Goal: Task Accomplishment & Management: Manage account settings

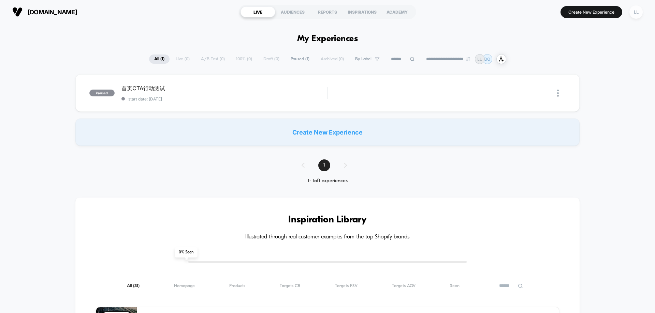
click at [640, 13] on div "LL" at bounding box center [635, 11] width 13 height 13
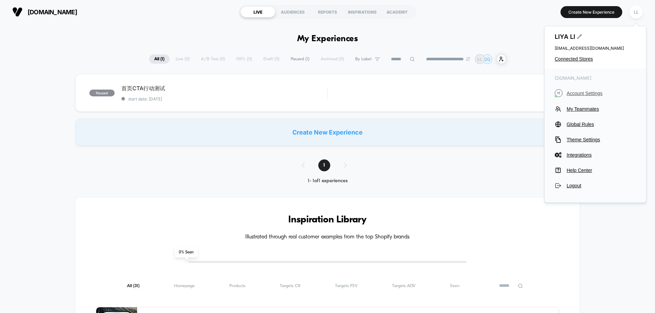
click at [578, 96] on span "Account Settings" at bounding box center [601, 93] width 69 height 5
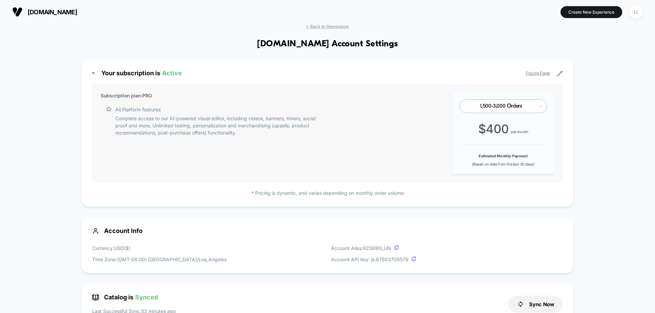
click at [514, 110] on div "1,500-3,000 Orders" at bounding box center [502, 107] width 87 height 14
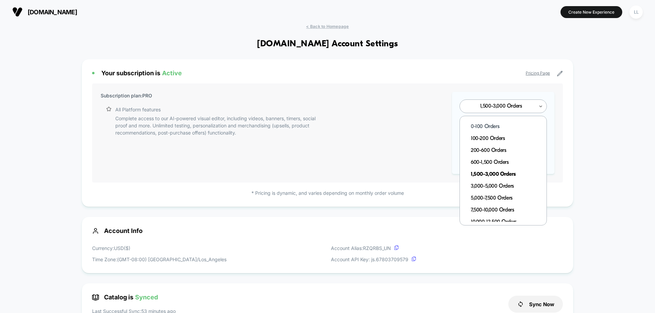
click at [503, 127] on div "0-100 Orders" at bounding box center [507, 127] width 80 height 12
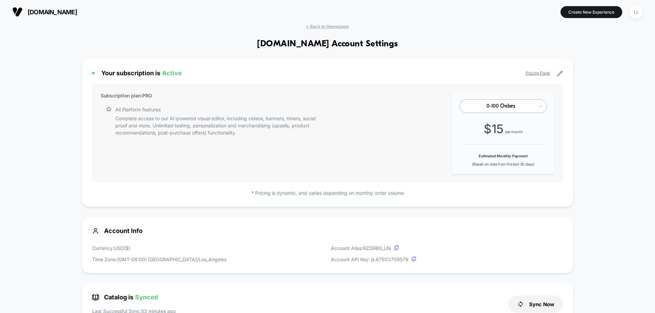
click at [560, 75] on icon at bounding box center [560, 74] width 6 height 6
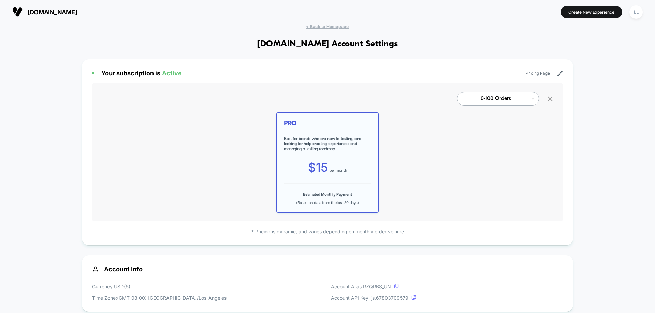
click at [560, 75] on icon at bounding box center [560, 74] width 6 height 6
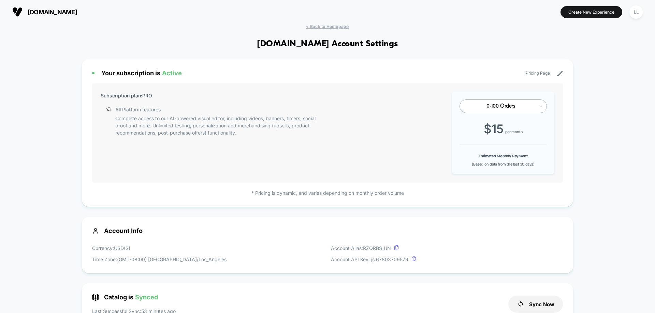
click at [561, 76] on icon at bounding box center [560, 74] width 6 height 6
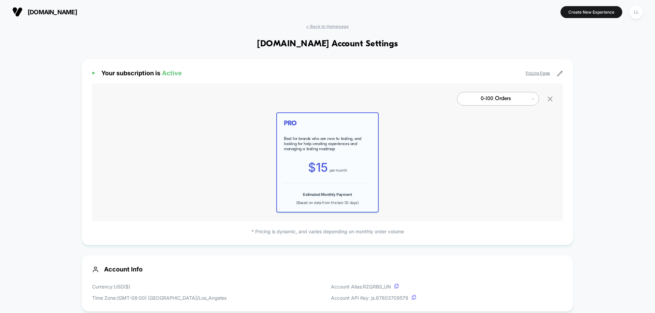
click at [551, 96] on icon at bounding box center [550, 99] width 9 height 9
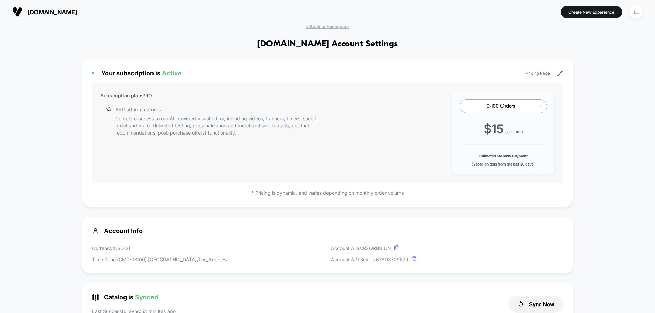
click at [571, 103] on div "Your subscription is Active Pricing Page Subscription plan: PRO All Platform fe…" at bounding box center [327, 133] width 491 height 148
click at [540, 75] on link "Pricing Page" at bounding box center [538, 73] width 24 height 5
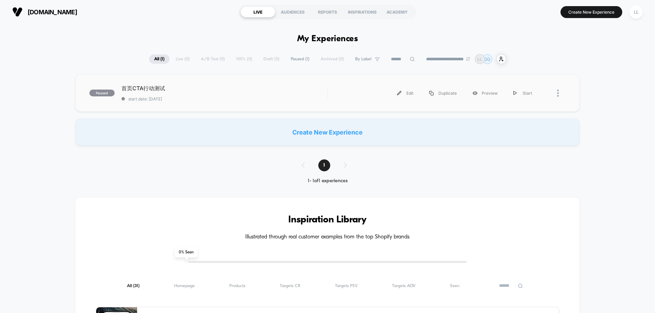
click at [557, 98] on div at bounding box center [561, 93] width 9 height 15
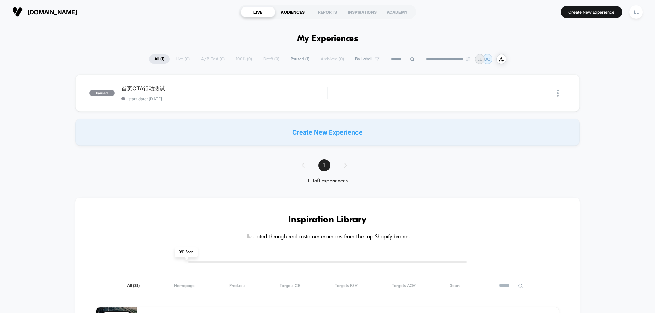
click at [307, 13] on div "AUDIENCES" at bounding box center [292, 11] width 35 height 11
click at [315, 10] on div "REPORTS" at bounding box center [327, 11] width 35 height 11
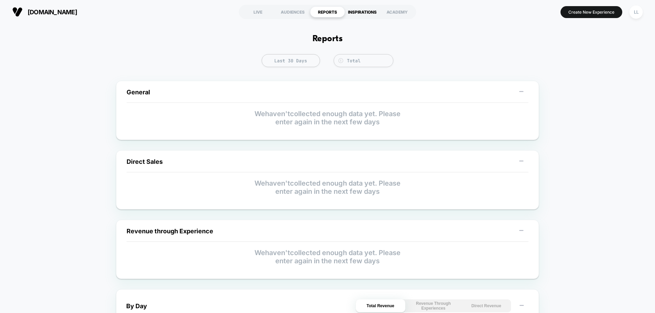
click at [366, 10] on div "INSPIRATIONS" at bounding box center [362, 11] width 35 height 11
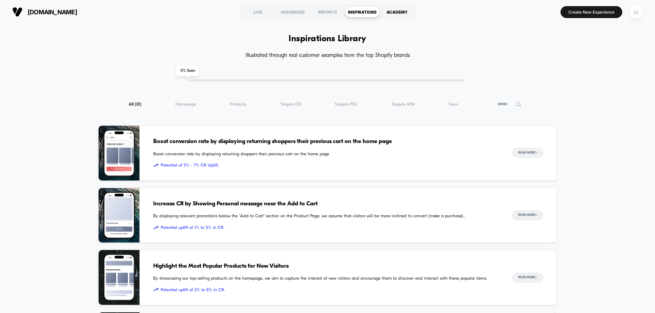
click at [393, 11] on div "ACADEMY" at bounding box center [397, 11] width 35 height 11
click at [318, 12] on div "REPORTS" at bounding box center [327, 11] width 35 height 11
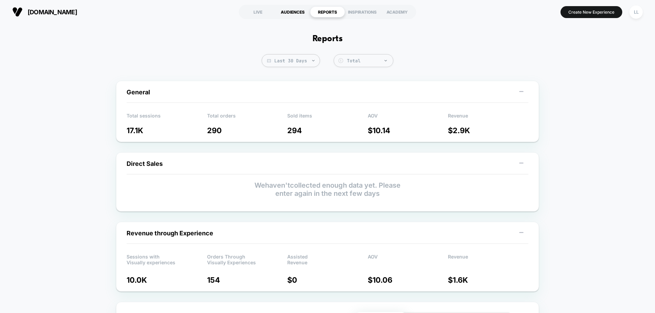
click at [298, 13] on div "AUDIENCES" at bounding box center [292, 11] width 35 height 11
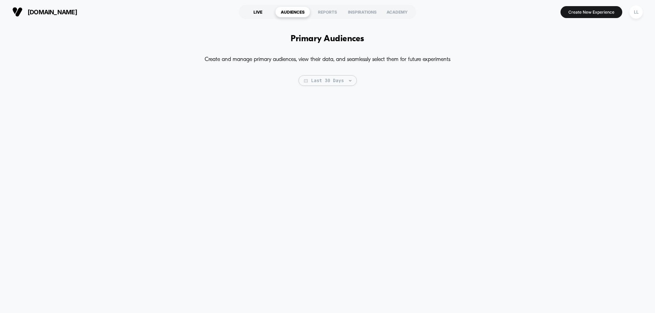
click at [265, 14] on div "LIVE" at bounding box center [257, 11] width 35 height 11
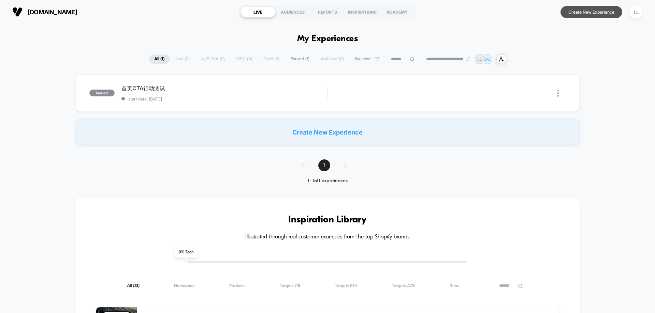
click at [597, 13] on button "Create New Experience" at bounding box center [591, 12] width 62 height 12
click at [633, 17] on div "LL" at bounding box center [635, 11] width 13 height 13
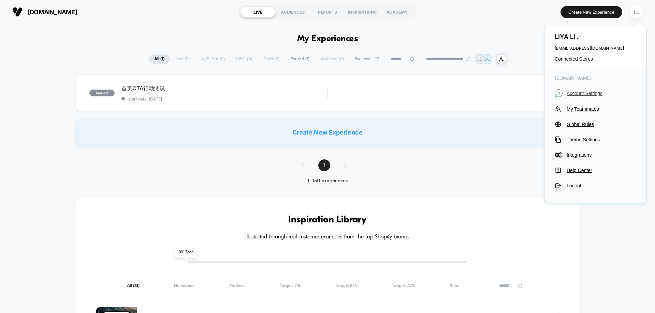
click at [572, 91] on span "Account Settings" at bounding box center [601, 93] width 69 height 5
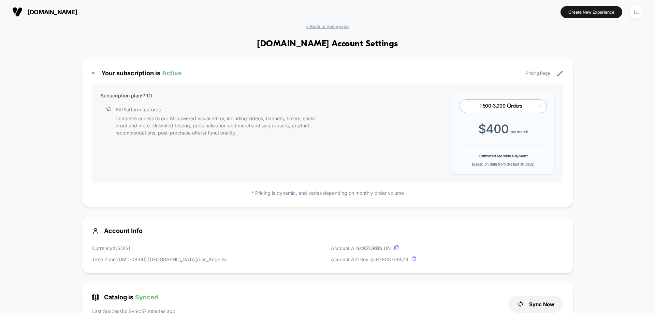
click at [537, 72] on link "Pricing Page" at bounding box center [538, 73] width 24 height 5
click at [342, 191] on p "* Pricing is dynamic, and varies depending on monthly order volume" at bounding box center [327, 193] width 471 height 7
click at [341, 192] on p "* Pricing is dynamic, and varies depending on monthly order volume" at bounding box center [327, 193] width 471 height 7
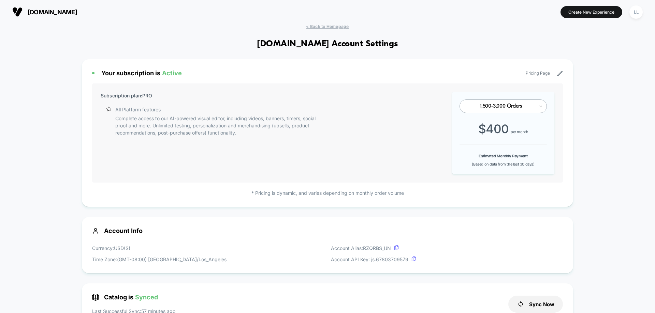
click at [164, 74] on span "Active" at bounding box center [172, 73] width 20 height 7
click at [170, 73] on span "Active" at bounding box center [172, 73] width 20 height 7
click at [173, 74] on span "Active" at bounding box center [172, 73] width 20 height 7
click at [175, 74] on span "Active" at bounding box center [172, 73] width 20 height 7
click at [176, 74] on span "Active" at bounding box center [172, 73] width 20 height 7
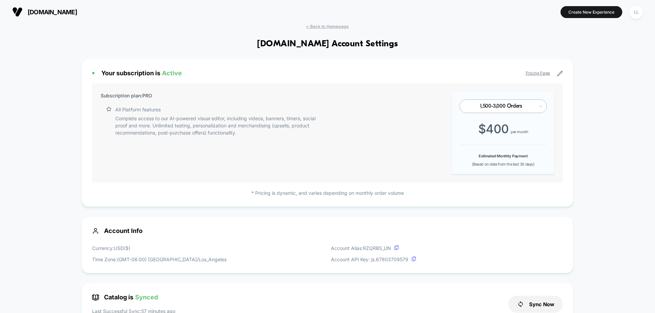
click at [179, 74] on span "Active" at bounding box center [172, 73] width 20 height 7
click at [638, 11] on div "LL" at bounding box center [635, 11] width 13 height 13
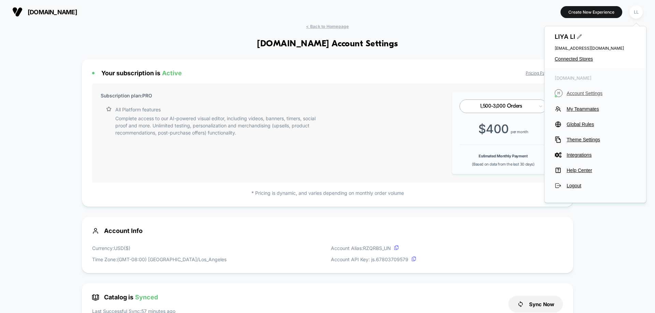
click at [573, 93] on span "Account Settings" at bounding box center [601, 93] width 69 height 5
click at [578, 93] on span "Account Settings" at bounding box center [601, 93] width 69 height 5
click at [487, 166] on span "(Based on data from the last 30 days)" at bounding box center [503, 164] width 62 height 5
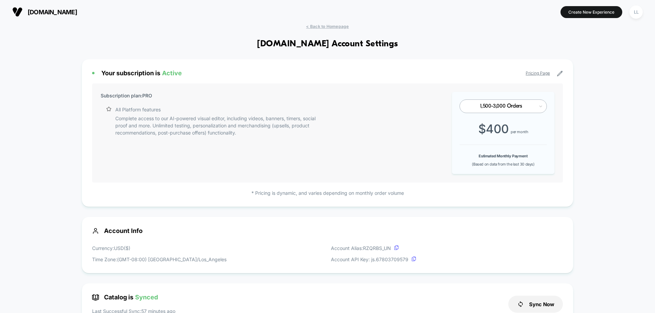
click at [489, 162] on div "Estimated Monthly Payment (Based on data from the last 30 days)" at bounding box center [502, 160] width 87 height 13
click at [494, 149] on div "1,500-3,000 Orders $ 400 per month Estimated Monthly Payment (Based on data fro…" at bounding box center [503, 133] width 102 height 82
click at [507, 127] on span "$ 400" at bounding box center [493, 129] width 31 height 14
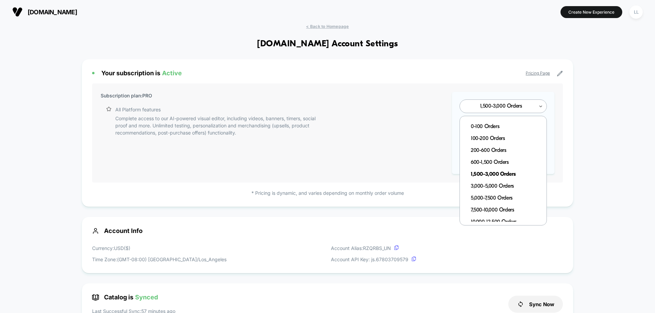
click at [512, 108] on div "1,500-3,000 Orders" at bounding box center [500, 106] width 67 height 6
click at [499, 125] on div "0-100 Orders" at bounding box center [507, 127] width 80 height 12
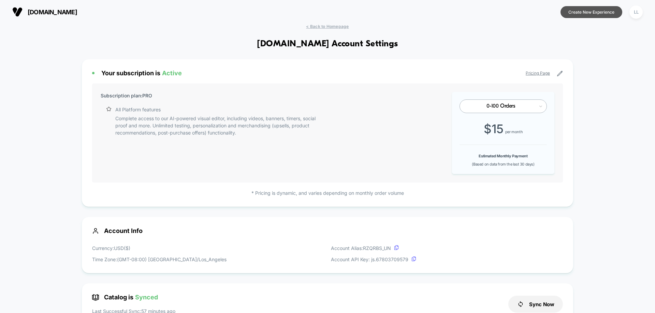
click at [581, 9] on button "Create New Experience" at bounding box center [591, 12] width 62 height 12
click at [319, 44] on h1 "[DOMAIN_NAME] Account Settings" at bounding box center [327, 44] width 141 height 10
click at [322, 23] on div "hisong.io Create New Experience LL" at bounding box center [327, 12] width 655 height 24
click at [321, 24] on div "hisong.io Create New Experience LL" at bounding box center [327, 12] width 655 height 24
click at [319, 27] on span "< Back to Homepage" at bounding box center [327, 26] width 43 height 5
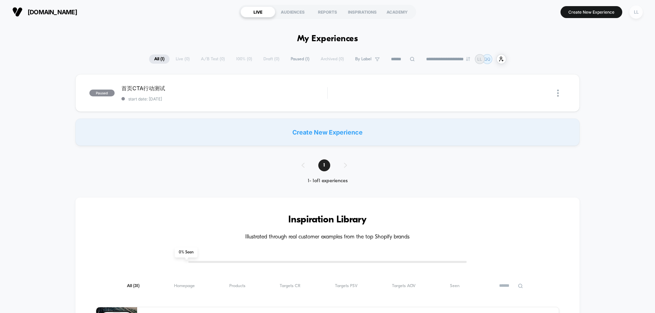
click at [632, 13] on div "LL" at bounding box center [635, 11] width 13 height 13
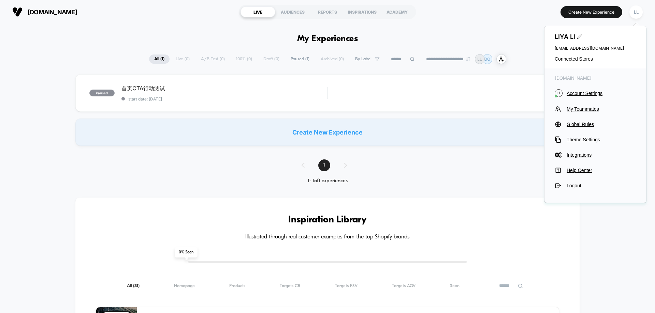
click at [577, 164] on div "hisong.io H Account Settings My Teammates Global Rules Theme Settings Integrati…" at bounding box center [595, 133] width 102 height 128
click at [577, 166] on div "hisong.io H Account Settings My Teammates Global Rules Theme Settings Integrati…" at bounding box center [595, 133] width 102 height 128
click at [577, 170] on span "Help Center" at bounding box center [601, 170] width 69 height 5
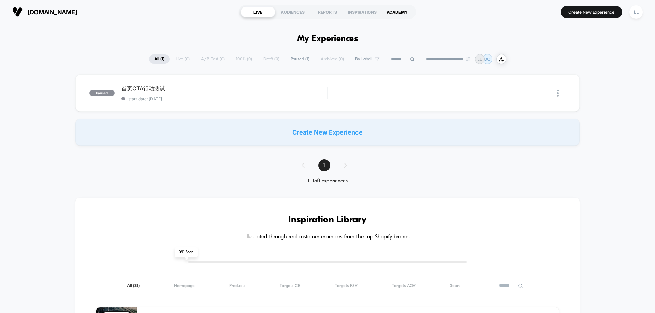
click at [396, 15] on div "ACADEMY" at bounding box center [397, 11] width 35 height 11
click at [636, 10] on div "LL" at bounding box center [635, 11] width 13 height 13
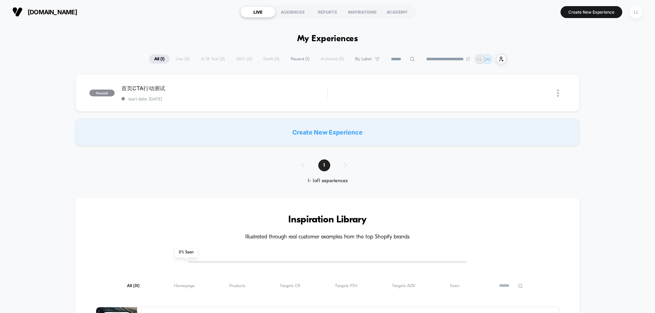
click at [638, 6] on div "LL" at bounding box center [635, 11] width 13 height 13
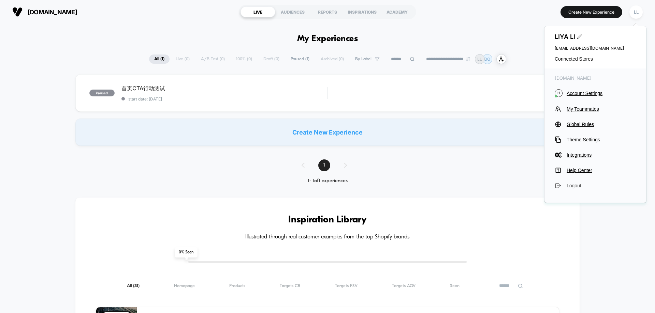
click at [581, 187] on span "Logout" at bounding box center [601, 185] width 69 height 5
